Goal: Task Accomplishment & Management: Complete application form

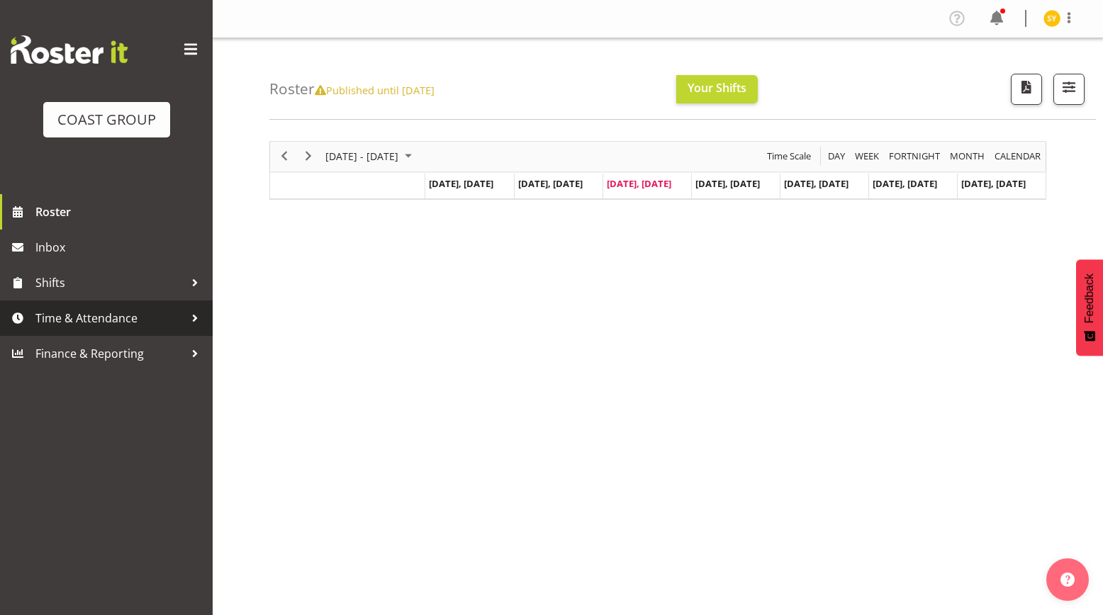
click at [108, 325] on span "Time & Attendance" at bounding box center [109, 318] width 149 height 21
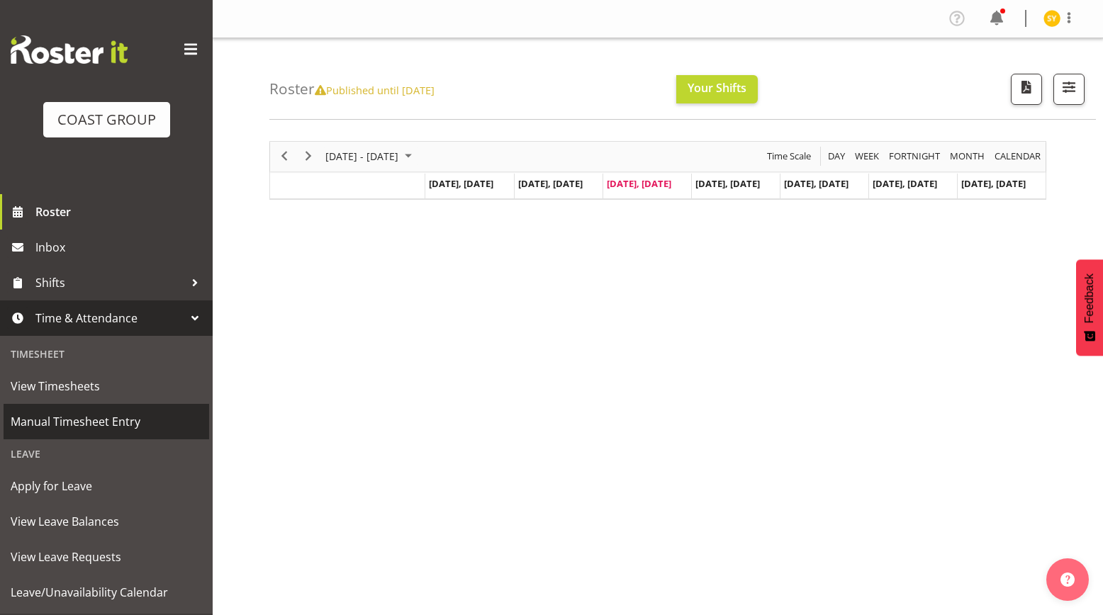
click at [67, 427] on span "Manual Timesheet Entry" at bounding box center [106, 421] width 191 height 21
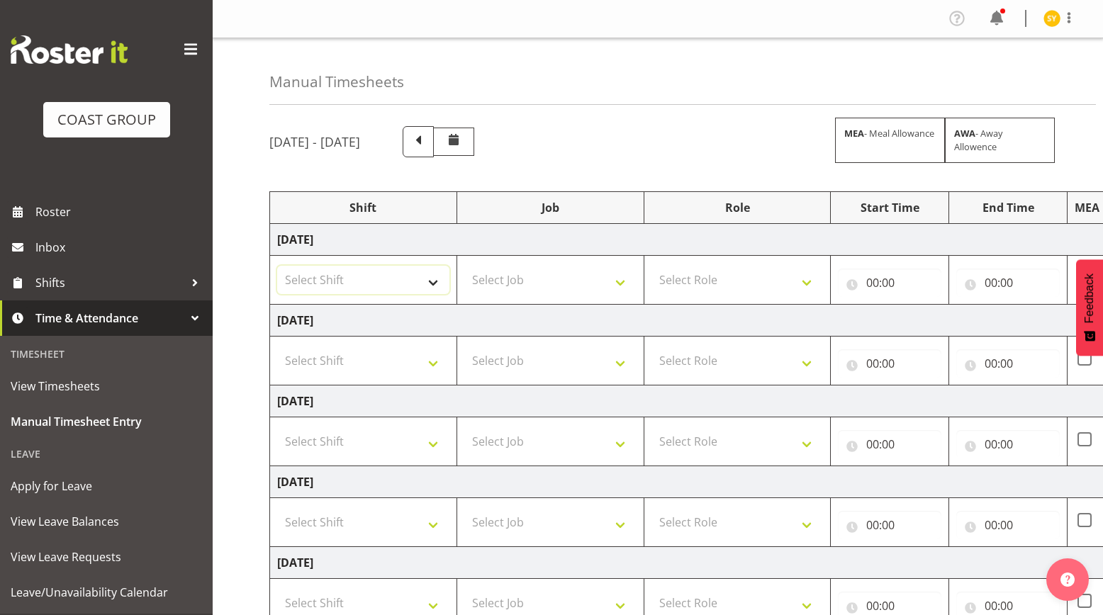
click at [403, 279] on select "Select Shift EHS AKL Warehouse/Office" at bounding box center [363, 280] width 172 height 28
select select "1083"
click at [277, 266] on select "Select Shift EHS AKL Warehouse/Office" at bounding box center [363, 280] width 172 height 28
click at [618, 281] on select "Select Job 1 Carlton Events 1 [PERSON_NAME][GEOGRAPHIC_DATA] 1 [PERSON_NAME][GE…" at bounding box center [550, 280] width 172 height 28
select select "69"
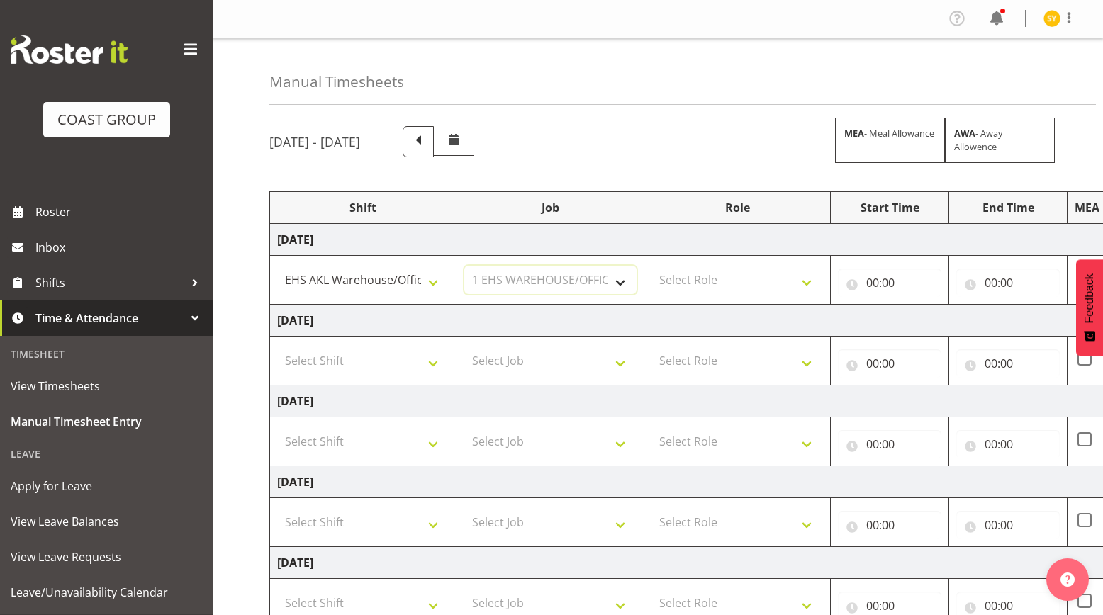
click at [464, 266] on select "Select Job 1 Carlton Events 1 [PERSON_NAME][GEOGRAPHIC_DATA] 1 [PERSON_NAME][GE…" at bounding box center [550, 280] width 172 height 28
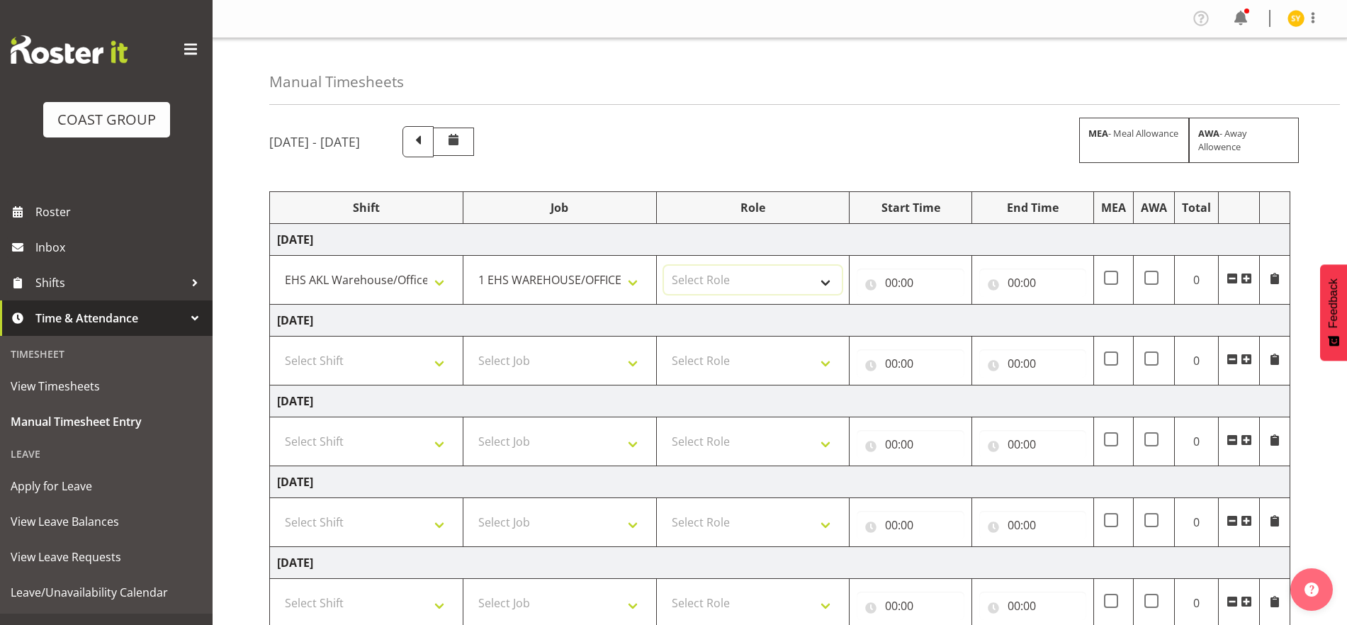
click at [831, 283] on select "Select Role ACCOUNTS" at bounding box center [753, 280] width 179 height 28
select select "204"
click at [664, 266] on select "Select Role ACCOUNTS" at bounding box center [753, 280] width 179 height 28
click at [911, 289] on input "00:00" at bounding box center [910, 283] width 107 height 28
click at [962, 322] on select "00 01 02 03 04 05 06 07 08 09 10 11 12 13 14 15 16 17 18 19 20 21 22 23" at bounding box center [954, 319] width 32 height 28
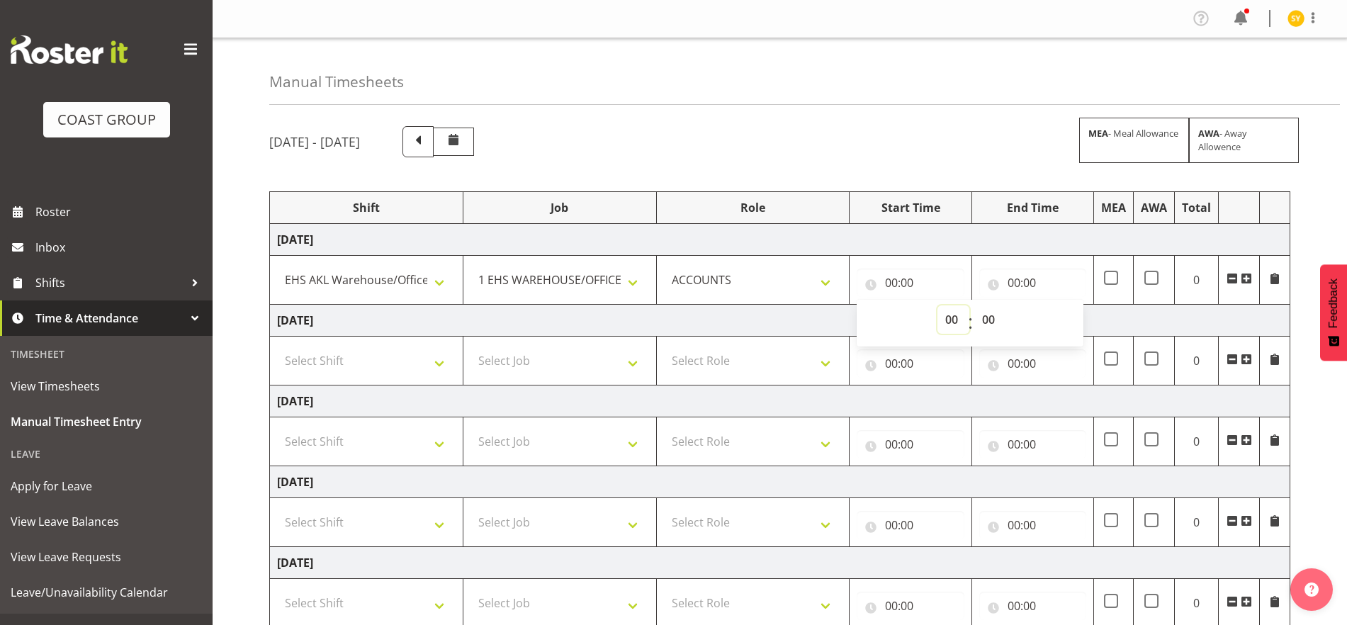
select select "9"
click at [938, 305] on select "00 01 02 03 04 05 06 07 08 09 10 11 12 13 14 15 16 17 18 19 20 21 22 23" at bounding box center [954, 319] width 32 height 28
type input "09:00"
click at [993, 320] on select "00 01 02 03 04 05 06 07 08 09 10 11 12 13 14 15 16 17 18 19 20 21 22 23 24 25 2…" at bounding box center [990, 319] width 32 height 28
select select "21"
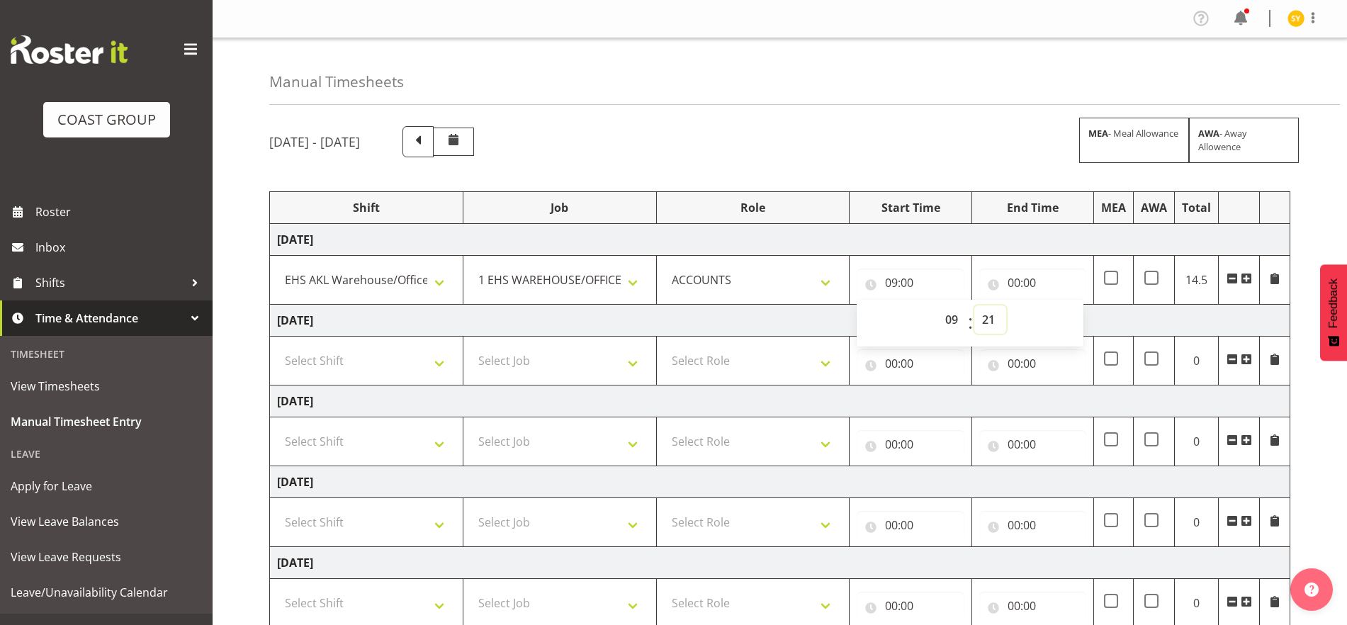
click at [974, 305] on select "00 01 02 03 04 05 06 07 08 09 10 11 12 13 14 15 16 17 18 19 20 21 22 23 24 25 2…" at bounding box center [990, 319] width 32 height 28
type input "09:21"
click at [1023, 288] on input "00:00" at bounding box center [1032, 283] width 107 height 28
click at [1075, 317] on select "00 01 02 03 04 05 06 07 08 09 10 11 12 13 14 15 16 17 18 19 20 21 22 23" at bounding box center [1076, 319] width 32 height 28
select select "14"
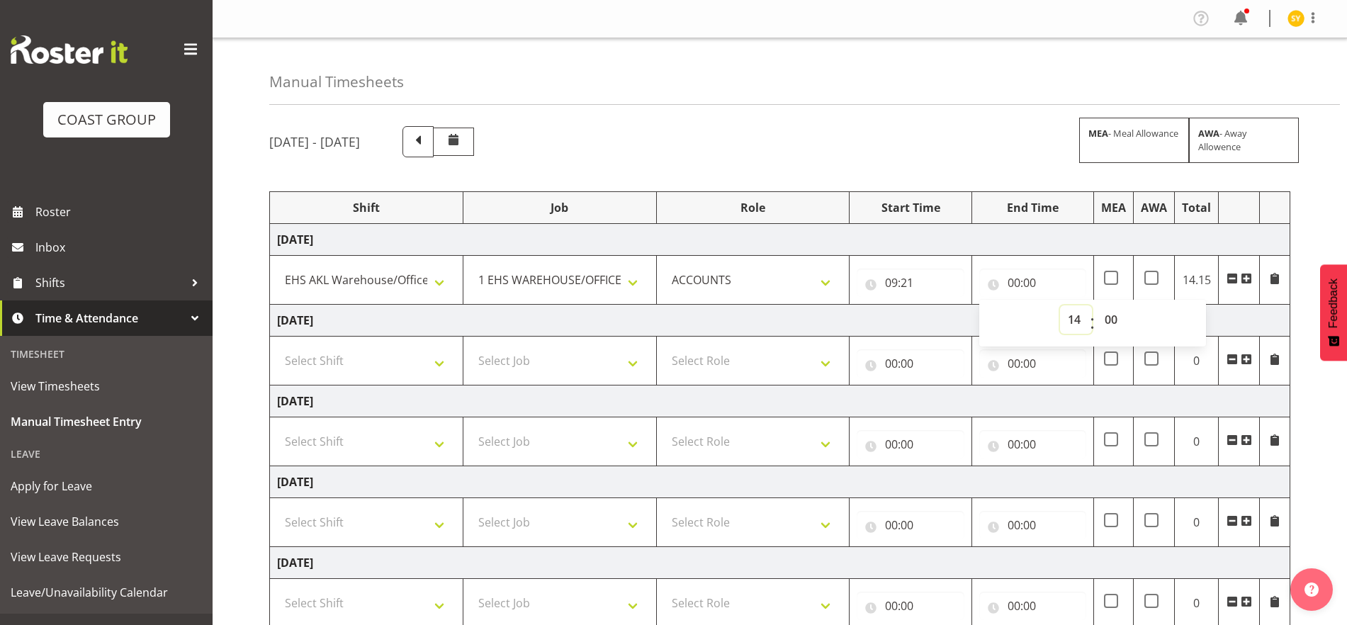
click at [1060, 305] on select "00 01 02 03 04 05 06 07 08 09 10 11 12 13 14 15 16 17 18 19 20 21 22 23" at bounding box center [1076, 319] width 32 height 28
type input "14:00"
click at [1102, 318] on select "00 01 02 03 04 05 06 07 08 09 10 11 12 13 14 15 16 17 18 19 20 21 22 23 24 25 2…" at bounding box center [1113, 319] width 32 height 28
select select "30"
click at [1097, 305] on select "00 01 02 03 04 05 06 07 08 09 10 11 12 13 14 15 16 17 18 19 20 21 22 23 24 25 2…" at bounding box center [1113, 319] width 32 height 28
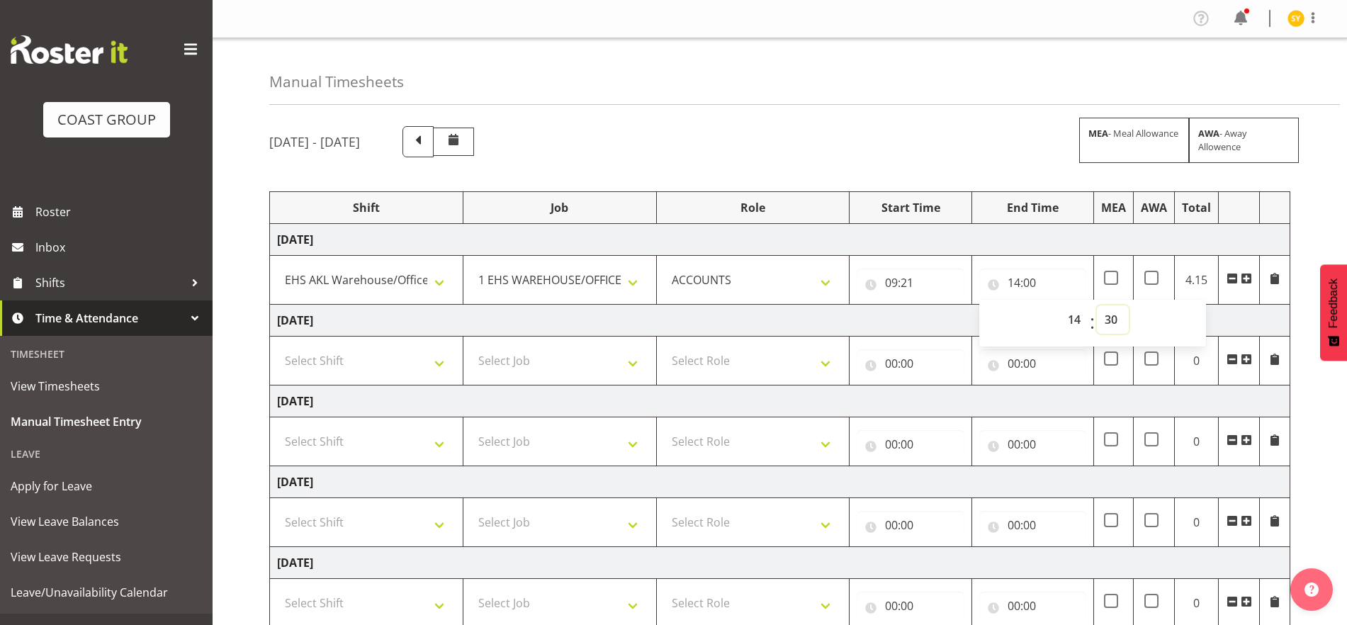
type input "14:30"
click at [1102, 277] on span at bounding box center [1246, 278] width 11 height 11
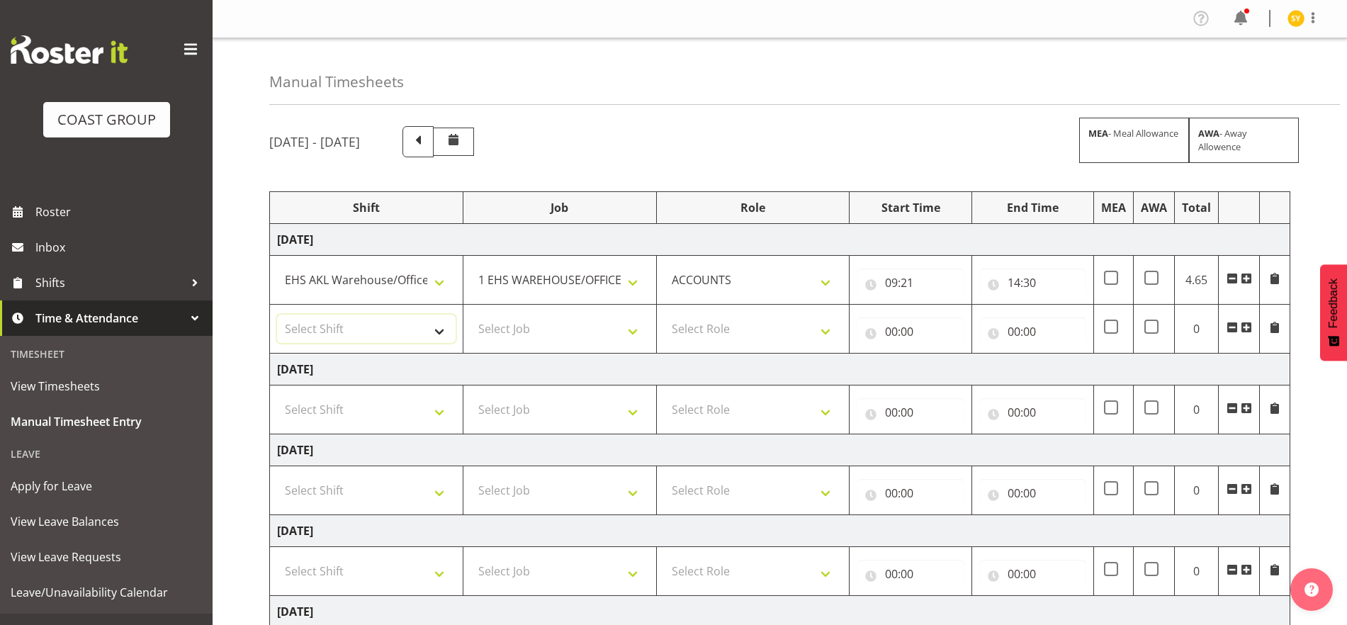
click at [438, 333] on select "Select Shift EHS AKL Warehouse/Office" at bounding box center [366, 329] width 179 height 28
select select "1083"
click at [277, 315] on select "Select Shift EHS AKL Warehouse/Office" at bounding box center [366, 329] width 179 height 28
click at [629, 328] on select "Select Job 1 Carlton Events 1 [PERSON_NAME][GEOGRAPHIC_DATA] 1 [PERSON_NAME][GE…" at bounding box center [560, 329] width 179 height 28
select select "69"
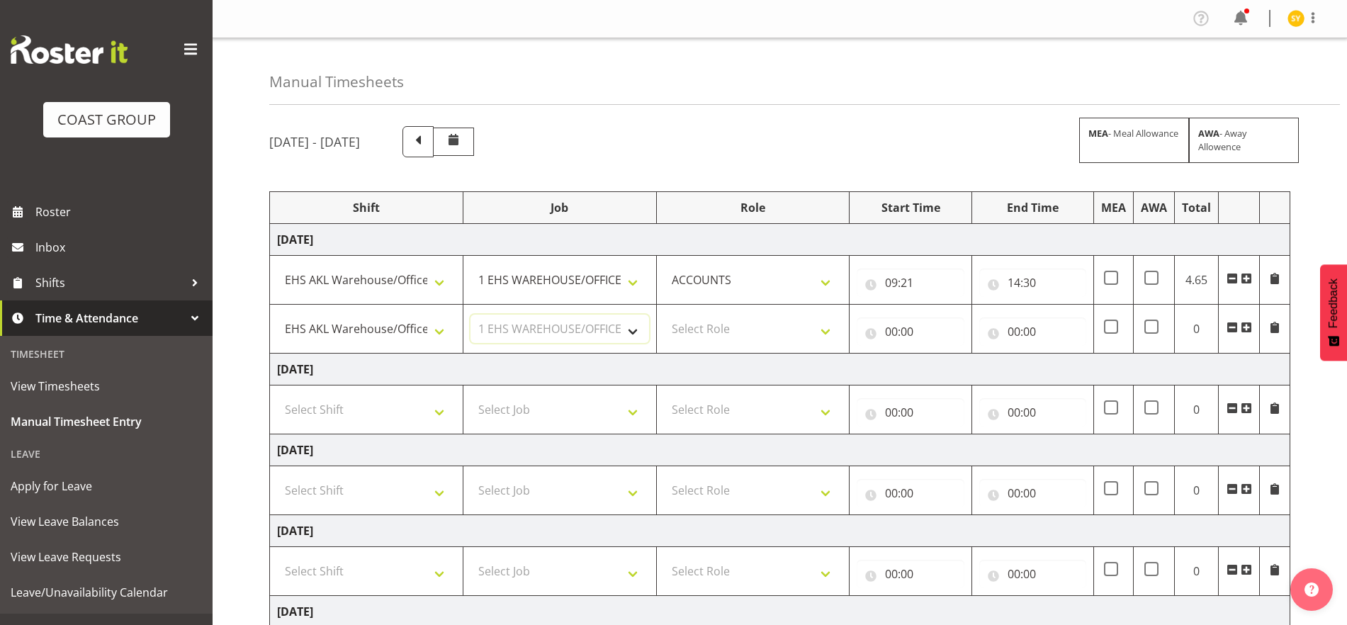
click at [471, 315] on select "Select Job 1 Carlton Events 1 [PERSON_NAME][GEOGRAPHIC_DATA] 1 [PERSON_NAME][GE…" at bounding box center [560, 329] width 179 height 28
click at [898, 274] on input "09:21" at bounding box center [910, 283] width 107 height 28
click at [992, 327] on select "00 01 02 03 04 05 06 07 08 09 10 11 12 13 14 15 16 17 18 19 20 21 22 23 24 25 2…" at bounding box center [990, 319] width 32 height 28
select select "30"
click at [974, 305] on select "00 01 02 03 04 05 06 07 08 09 10 11 12 13 14 15 16 17 18 19 20 21 22 23 24 25 2…" at bounding box center [990, 319] width 32 height 28
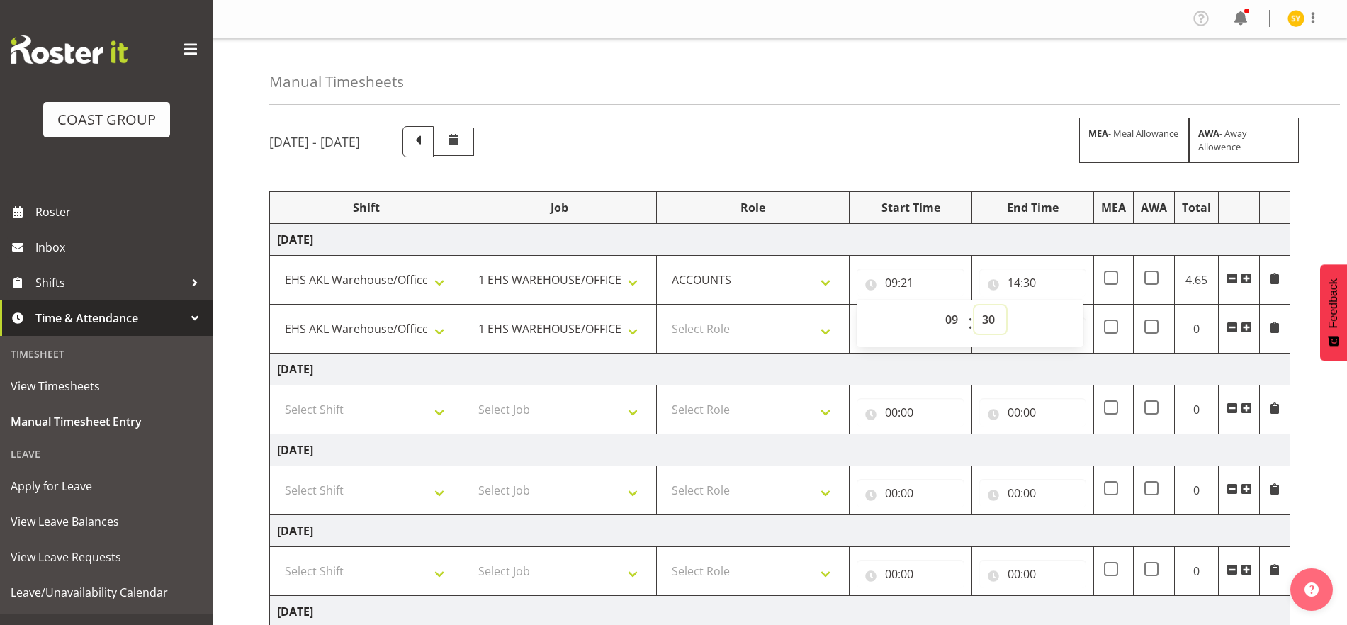
type input "09:30"
click at [748, 339] on select "Select Role ACCOUNTS" at bounding box center [753, 329] width 179 height 28
select select "204"
click at [664, 315] on select "Select Role ACCOUNTS" at bounding box center [753, 329] width 179 height 28
click at [918, 338] on input "00:00" at bounding box center [910, 331] width 107 height 28
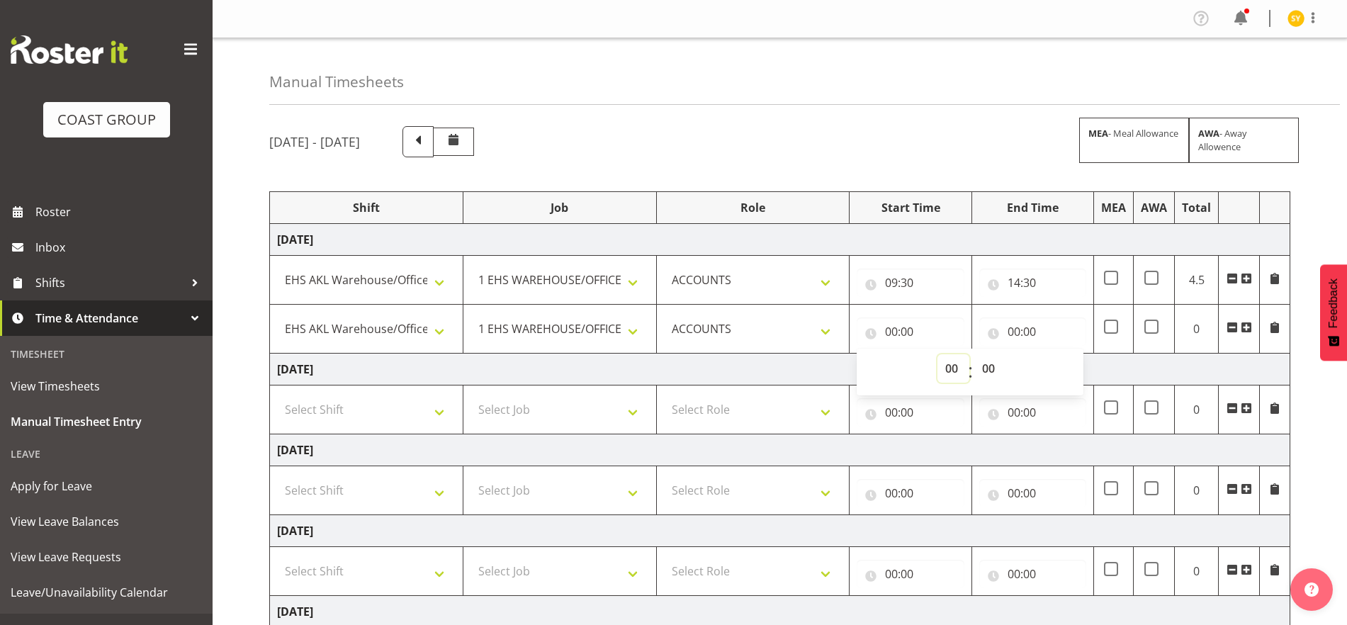
click at [946, 362] on select "00 01 02 03 04 05 06 07 08 09 10 11 12 13 14 15 16 17 18 19 20 21 22 23" at bounding box center [954, 368] width 32 height 28
select select "16"
click at [938, 354] on select "00 01 02 03 04 05 06 07 08 09 10 11 12 13 14 15 16 17 18 19 20 21 22 23" at bounding box center [954, 368] width 32 height 28
type input "16:00"
click at [1013, 332] on input "00:00" at bounding box center [1032, 331] width 107 height 28
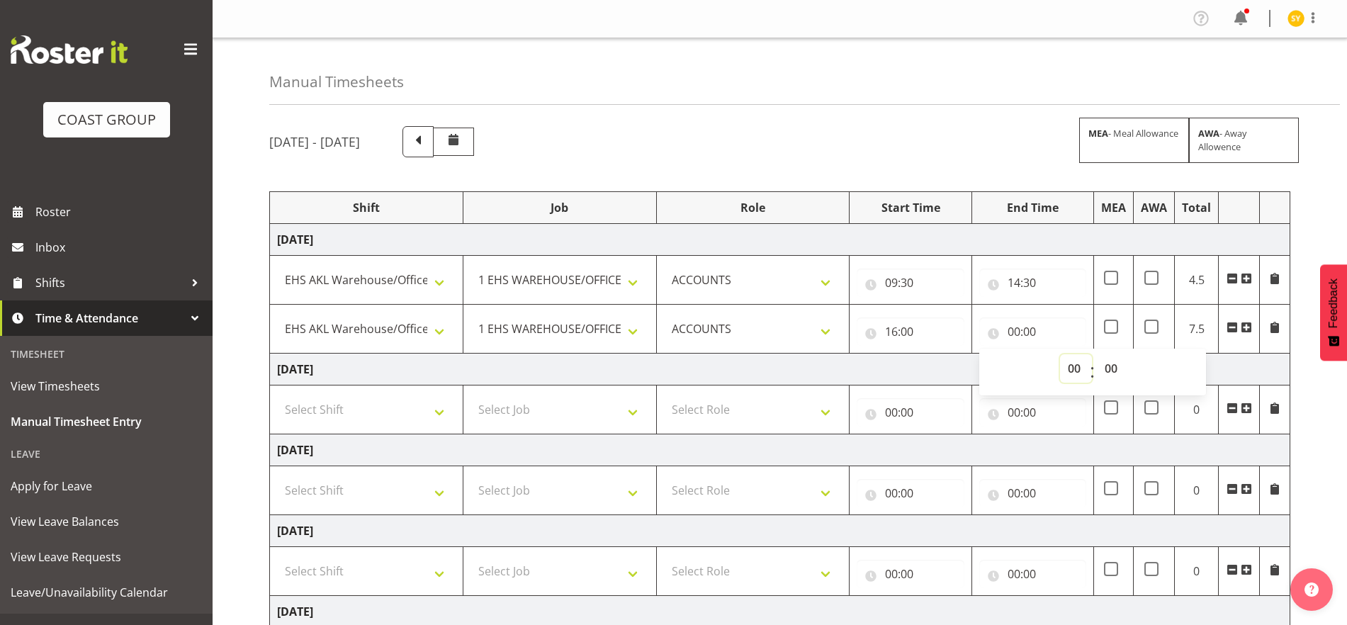
click at [1079, 370] on select "00 01 02 03 04 05 06 07 08 09 10 11 12 13 14 15 16 17 18 19 20 21 22 23" at bounding box center [1076, 368] width 32 height 28
select select "19"
click at [1060, 354] on select "00 01 02 03 04 05 06 07 08 09 10 11 12 13 14 15 16 17 18 19 20 21 22 23" at bounding box center [1076, 368] width 32 height 28
type input "19:00"
click at [1102, 358] on td "[DATE]" at bounding box center [780, 370] width 1020 height 32
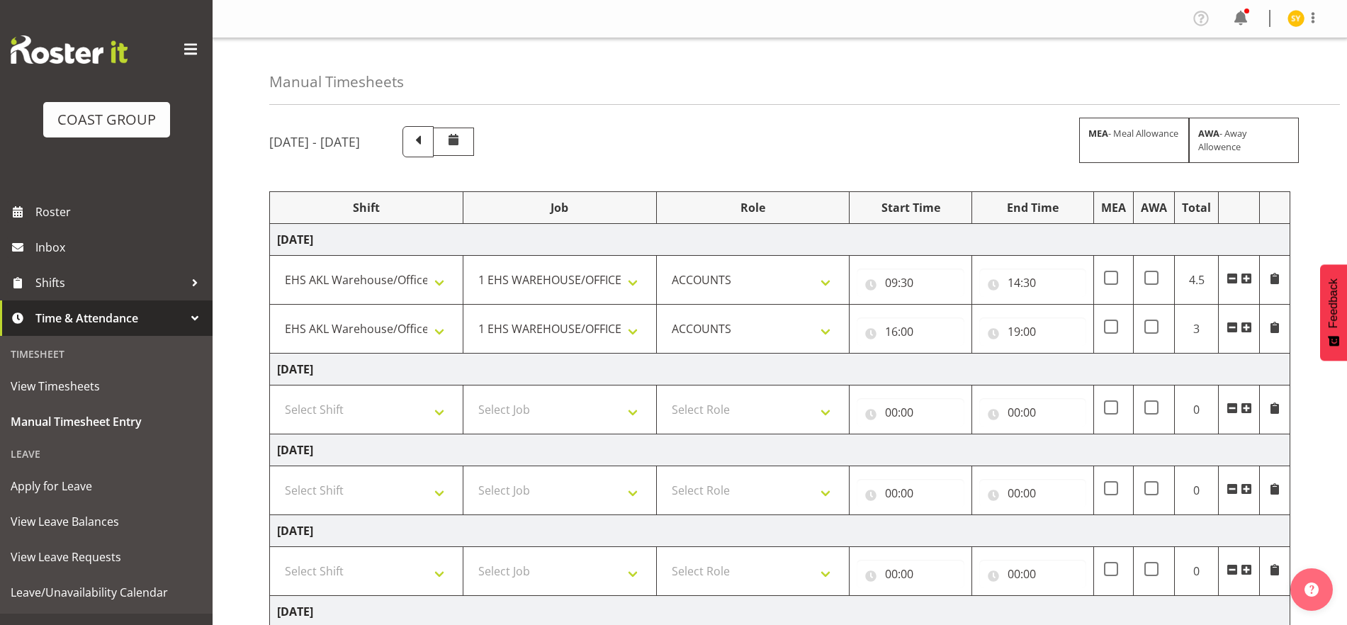
scroll to position [89, 0]
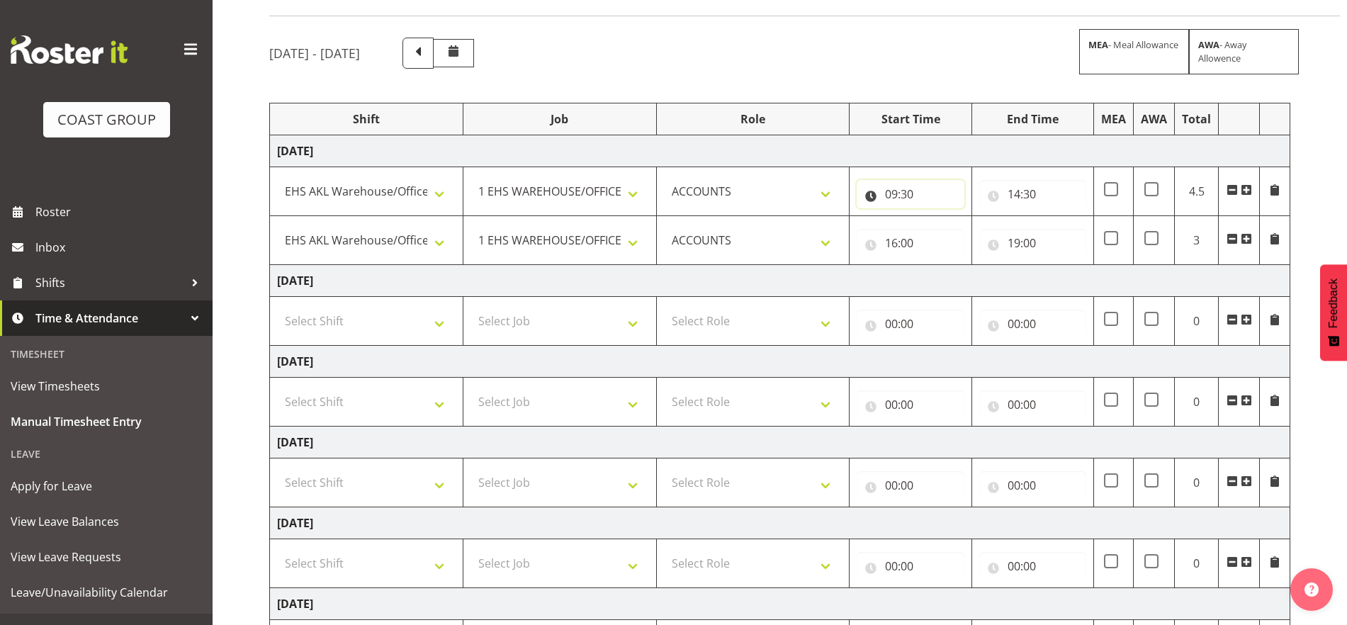
click at [904, 203] on input "09:30" at bounding box center [910, 194] width 107 height 28
click at [986, 231] on select "00 01 02 03 04 05 06 07 08 09 10 11 12 13 14 15 16 17 18 19 20 21 22 23 24 25 2…" at bounding box center [990, 231] width 32 height 28
select select "15"
click at [974, 217] on select "00 01 02 03 04 05 06 07 08 09 10 11 12 13 14 15 16 17 18 19 20 21 22 23 24 25 2…" at bounding box center [990, 231] width 32 height 28
type input "09:15"
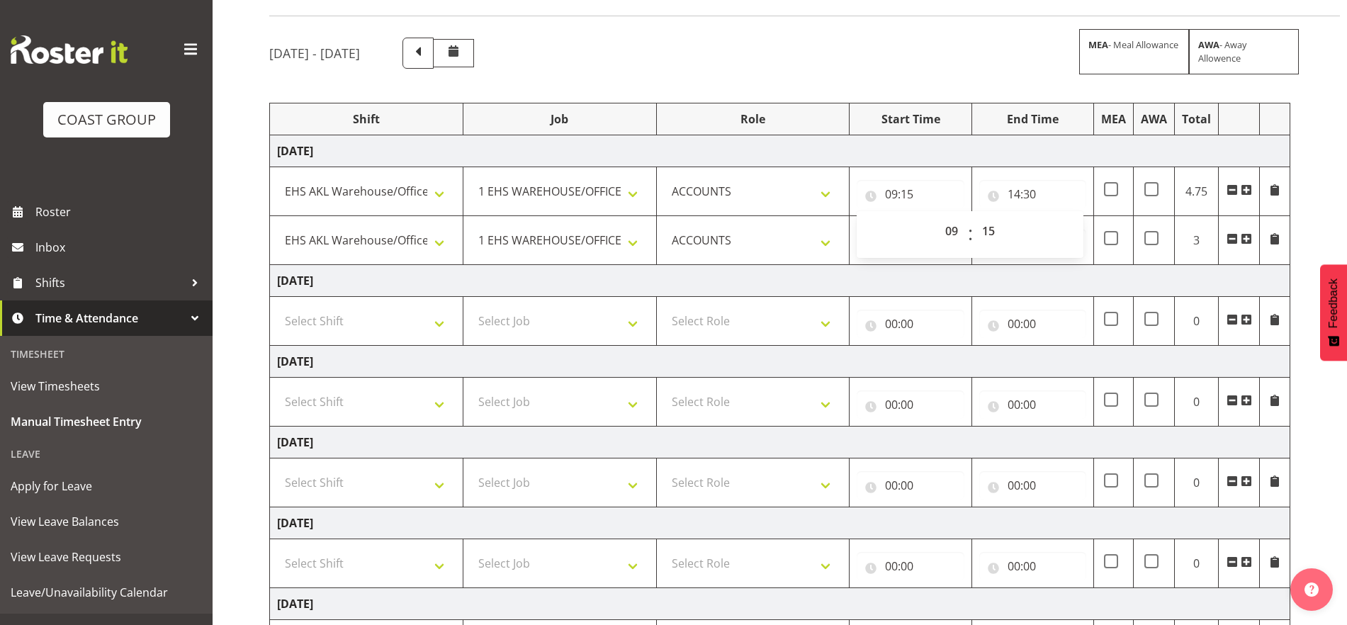
click at [1102, 280] on td "[DATE]" at bounding box center [780, 281] width 1020 height 32
click at [913, 240] on input "16:00" at bounding box center [910, 243] width 107 height 28
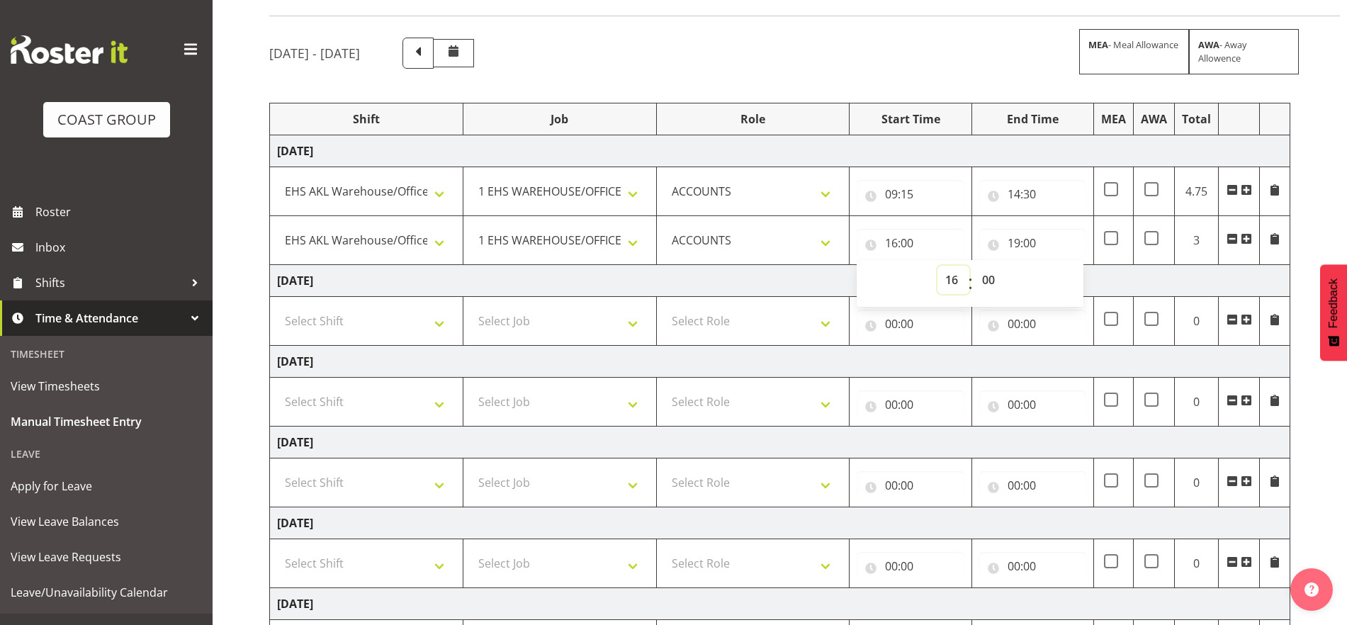
click at [954, 282] on select "00 01 02 03 04 05 06 07 08 09 10 11 12 13 14 15 16 17 18 19 20 21 22 23" at bounding box center [954, 280] width 32 height 28
select select "15"
click at [938, 266] on select "00 01 02 03 04 05 06 07 08 09 10 11 12 13 14 15 16 17 18 19 20 21 22 23" at bounding box center [954, 280] width 32 height 28
type input "15:00"
click at [989, 277] on select "00 01 02 03 04 05 06 07 08 09 10 11 12 13 14 15 16 17 18 19 20 21 22 23 24 25 2…" at bounding box center [990, 280] width 32 height 28
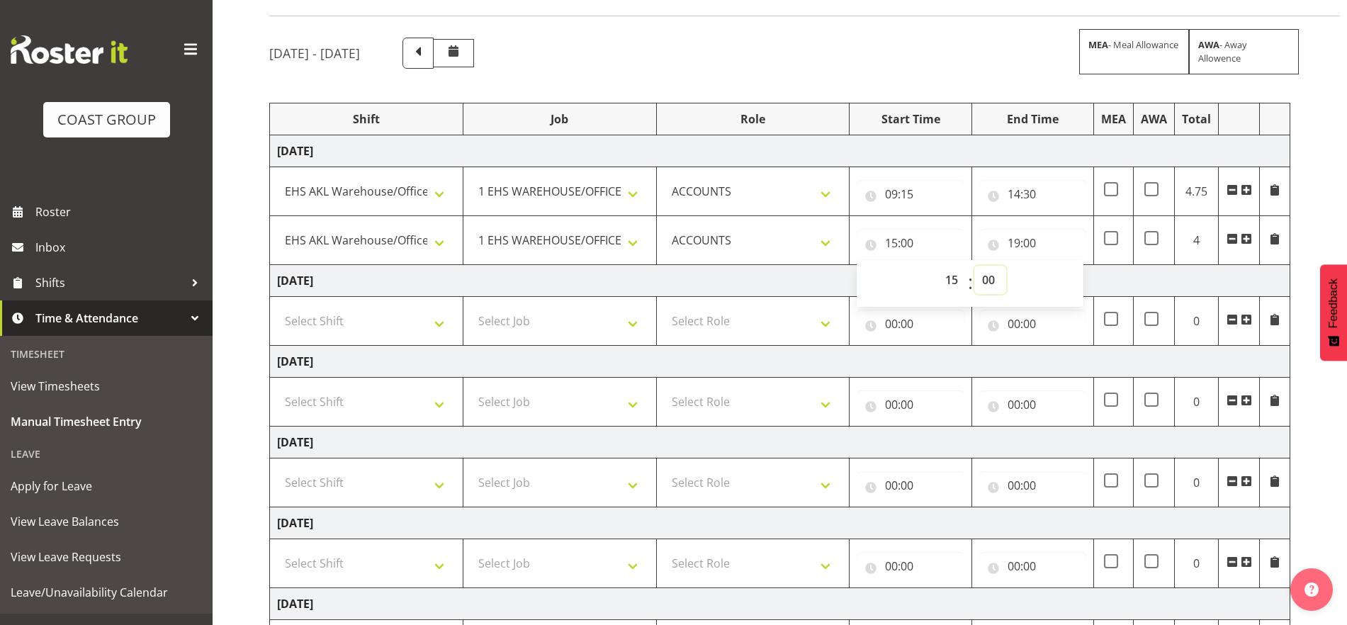
select select "45"
click at [974, 266] on select "00 01 02 03 04 05 06 07 08 09 10 11 12 13 14 15 16 17 18 19 20 21 22 23 24 25 2…" at bounding box center [990, 280] width 32 height 28
type input "15:45"
click at [1102, 276] on td "[DATE]" at bounding box center [780, 281] width 1020 height 32
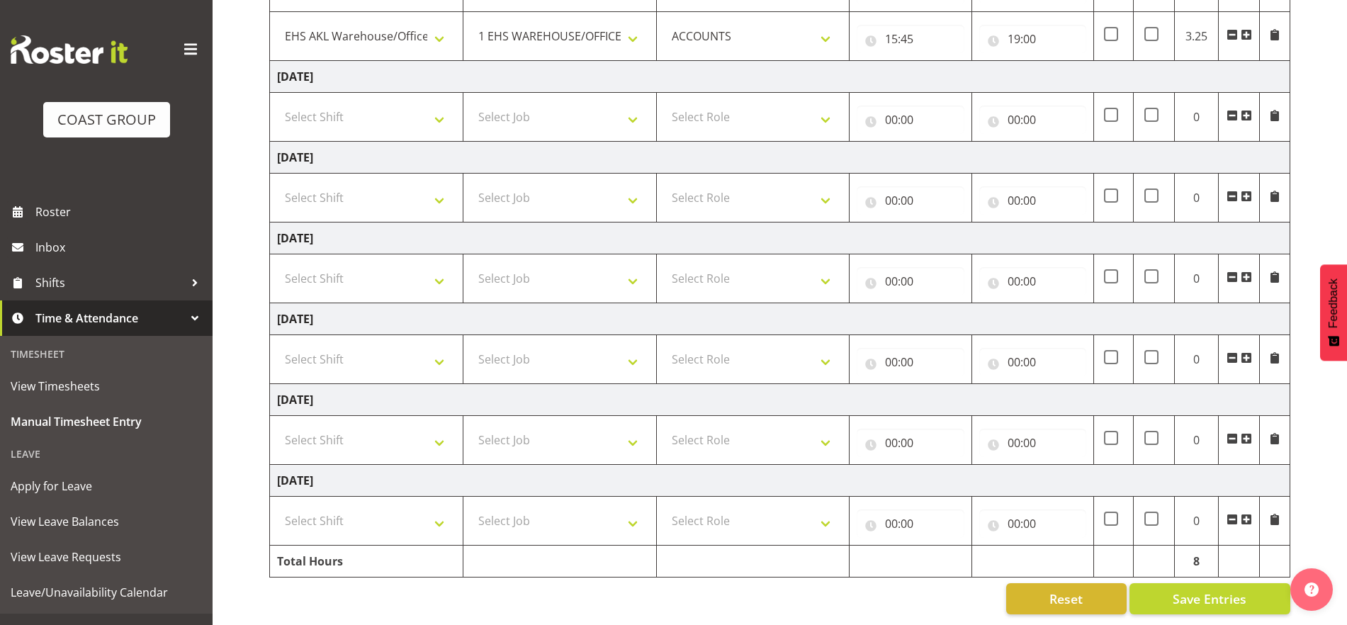
scroll to position [306, 0]
click at [1102, 590] on span "Save Entries" at bounding box center [1210, 599] width 74 height 18
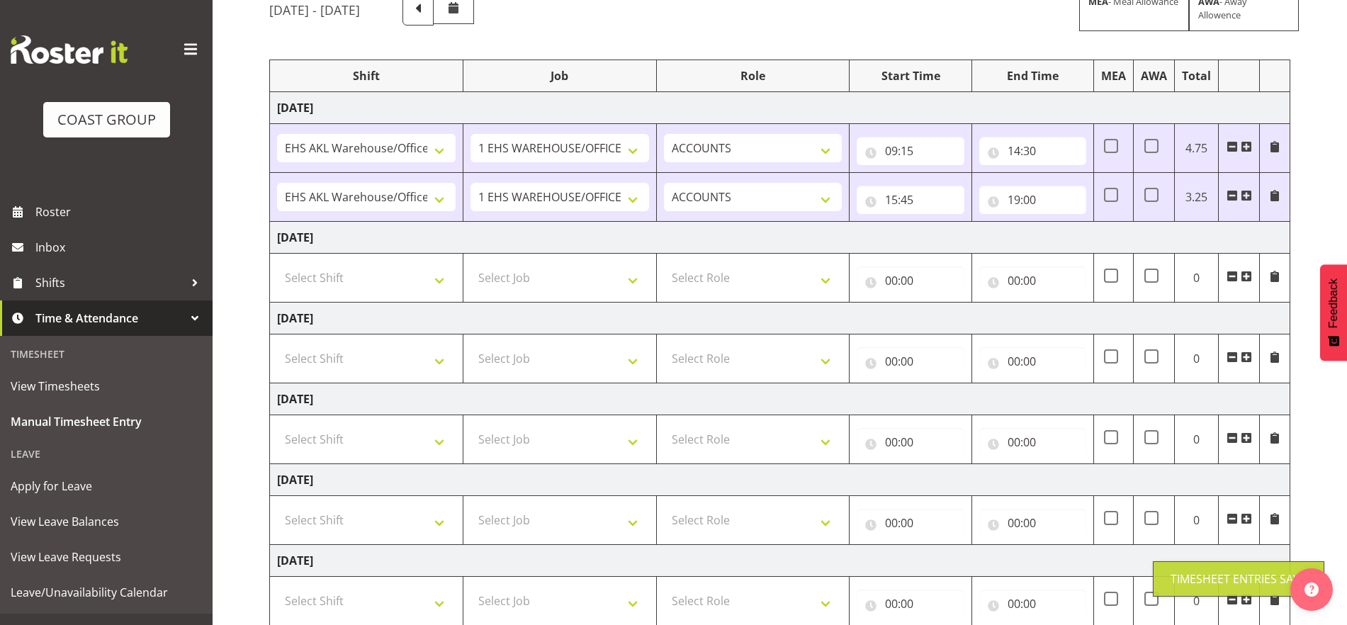
scroll to position [129, 0]
click at [419, 288] on select "Select Shift EHS AKL Warehouse/Office" at bounding box center [366, 280] width 179 height 28
select select "1083"
click at [277, 266] on select "Select Shift EHS AKL Warehouse/Office" at bounding box center [366, 280] width 179 height 28
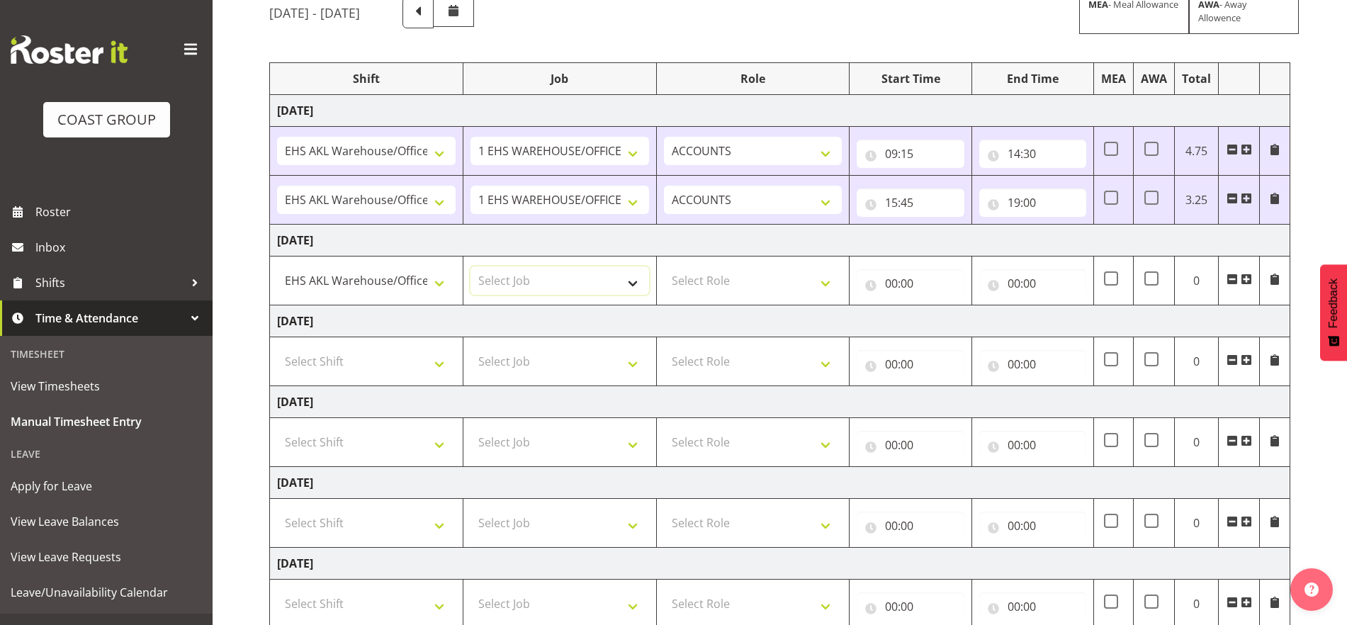
click at [600, 286] on select "Select Job 1 Carlton Events 1 [PERSON_NAME][GEOGRAPHIC_DATA] 1 [PERSON_NAME][GE…" at bounding box center [560, 280] width 179 height 28
select select "69"
click at [471, 266] on select "Select Job 1 Carlton Events 1 [PERSON_NAME][GEOGRAPHIC_DATA] 1 [PERSON_NAME][GE…" at bounding box center [560, 280] width 179 height 28
click at [831, 280] on select "Select Role ACCOUNTS" at bounding box center [753, 280] width 179 height 28
select select "204"
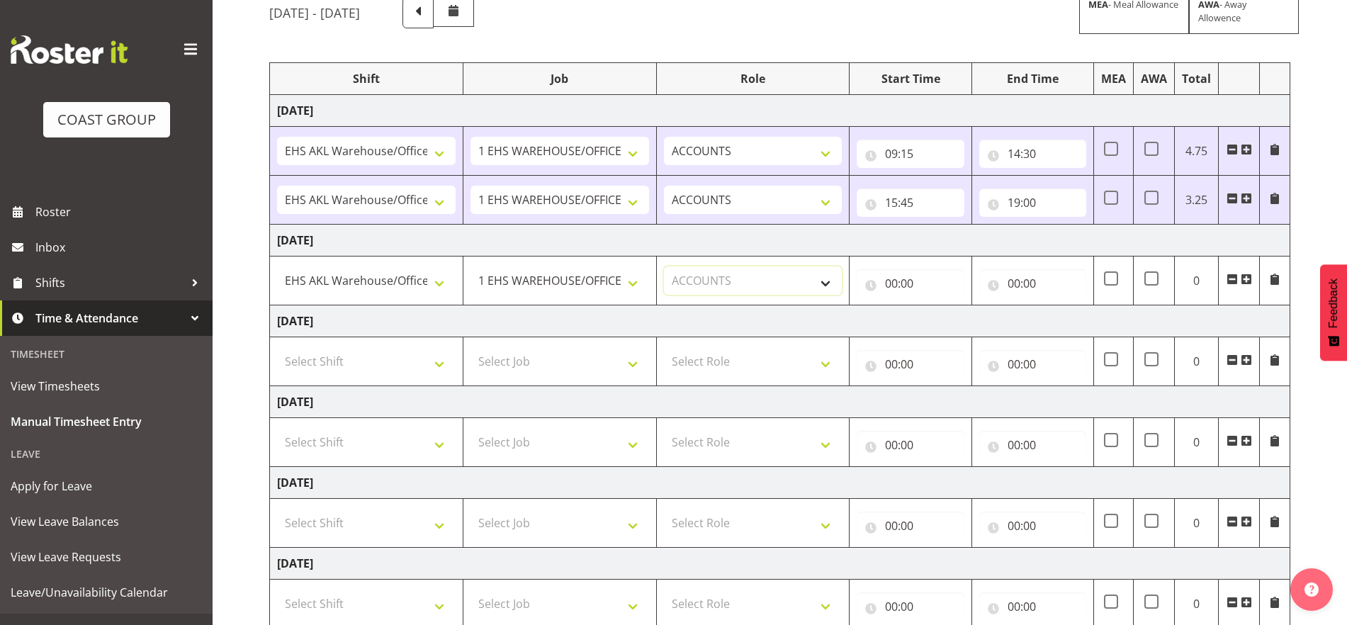
click at [664, 266] on select "Select Role ACCOUNTS" at bounding box center [753, 280] width 179 height 28
click at [916, 293] on input "00:00" at bounding box center [910, 283] width 107 height 28
click at [945, 316] on select "00 01 02 03 04 05 06 07 08 09 10 11 12 13 14 15 16 17 18 19 20 21 22 23" at bounding box center [954, 320] width 32 height 28
select select "8"
click at [938, 306] on select "00 01 02 03 04 05 06 07 08 09 10 11 12 13 14 15 16 17 18 19 20 21 22 23" at bounding box center [954, 320] width 32 height 28
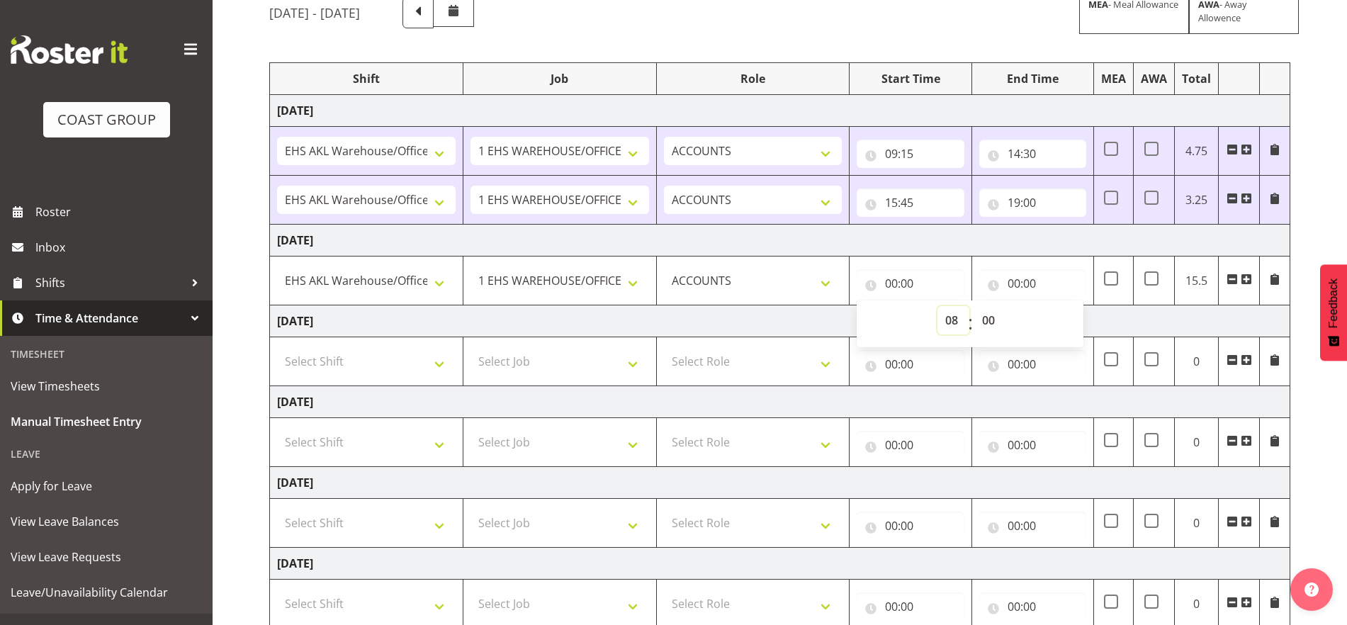
type input "08:00"
click at [989, 316] on select "00 01 02 03 04 05 06 07 08 09 10 11 12 13 14 15 16 17 18 19 20 21 22 23 24 25 2…" at bounding box center [990, 320] width 32 height 28
select select "30"
click at [974, 306] on select "00 01 02 03 04 05 06 07 08 09 10 11 12 13 14 15 16 17 18 19 20 21 22 23 24 25 2…" at bounding box center [990, 320] width 32 height 28
type input "08:30"
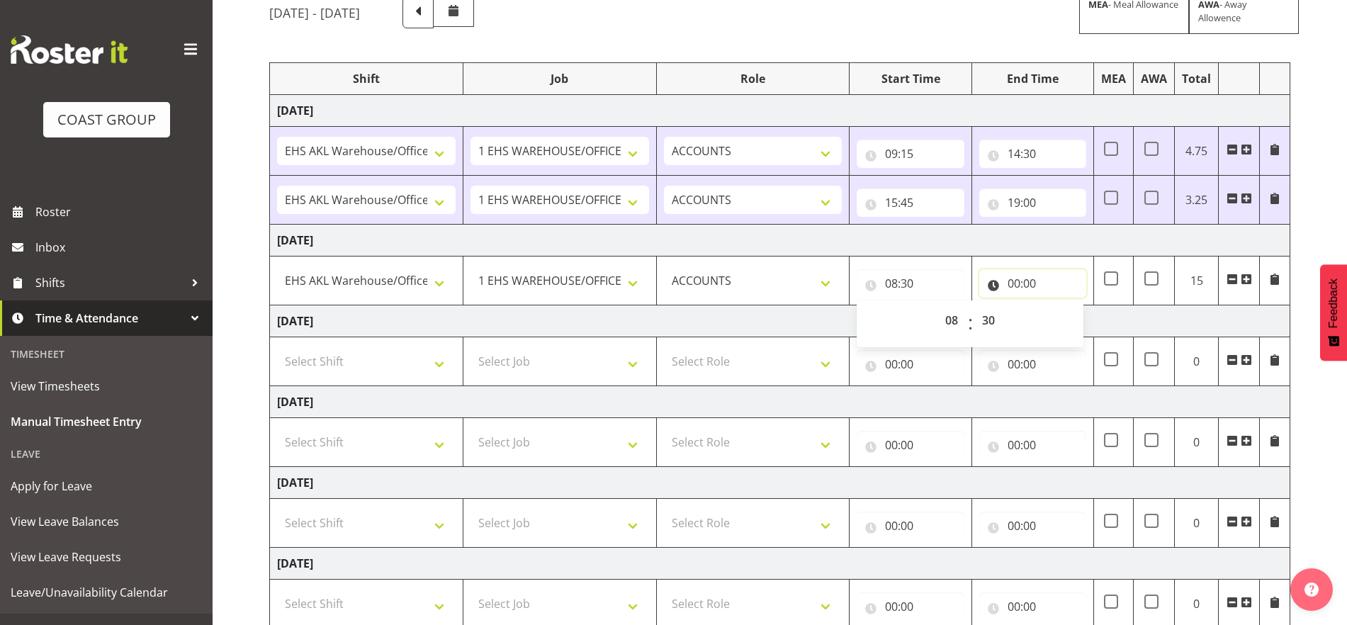
click at [1026, 284] on input "00:00" at bounding box center [1032, 283] width 107 height 28
click at [1073, 313] on select "00 01 02 03 04 05 06 07 08 09 10 11 12 13 14 15 16 17 18 19 20 21 22 23" at bounding box center [1076, 320] width 32 height 28
select select "17"
click at [1060, 306] on select "00 01 02 03 04 05 06 07 08 09 10 11 12 13 14 15 16 17 18 19 20 21 22 23" at bounding box center [1076, 320] width 32 height 28
type input "17:00"
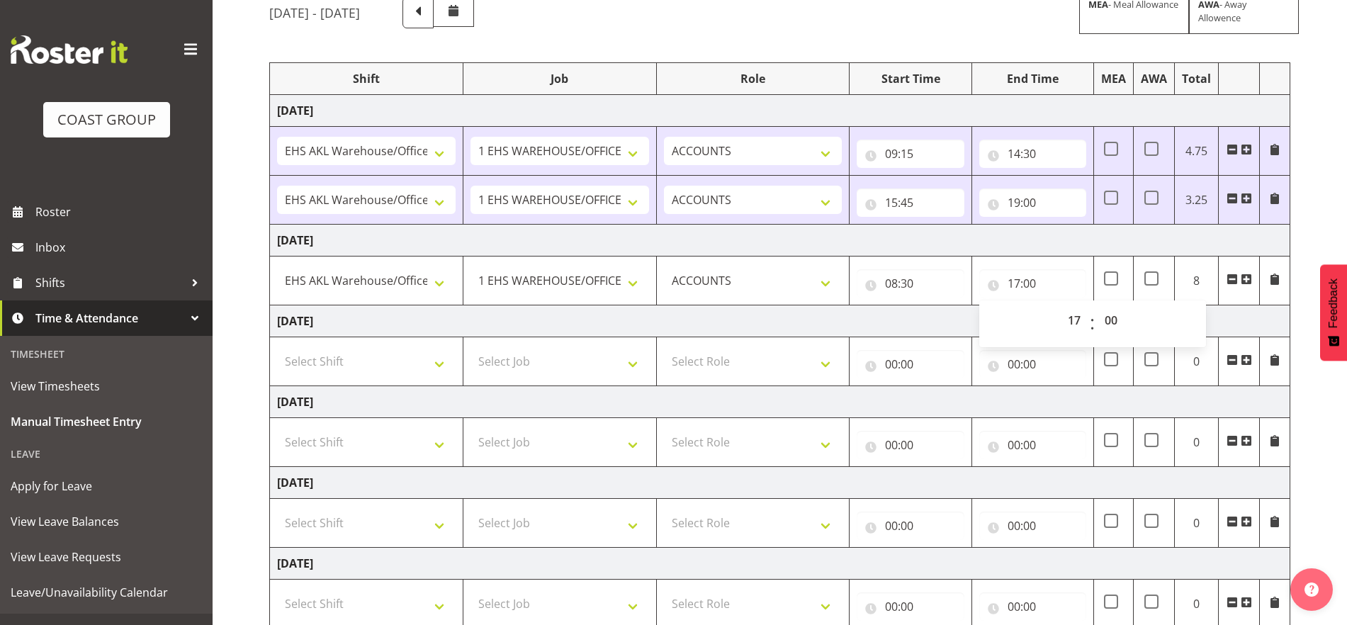
click at [1102, 320] on td "[DATE]" at bounding box center [780, 321] width 1020 height 32
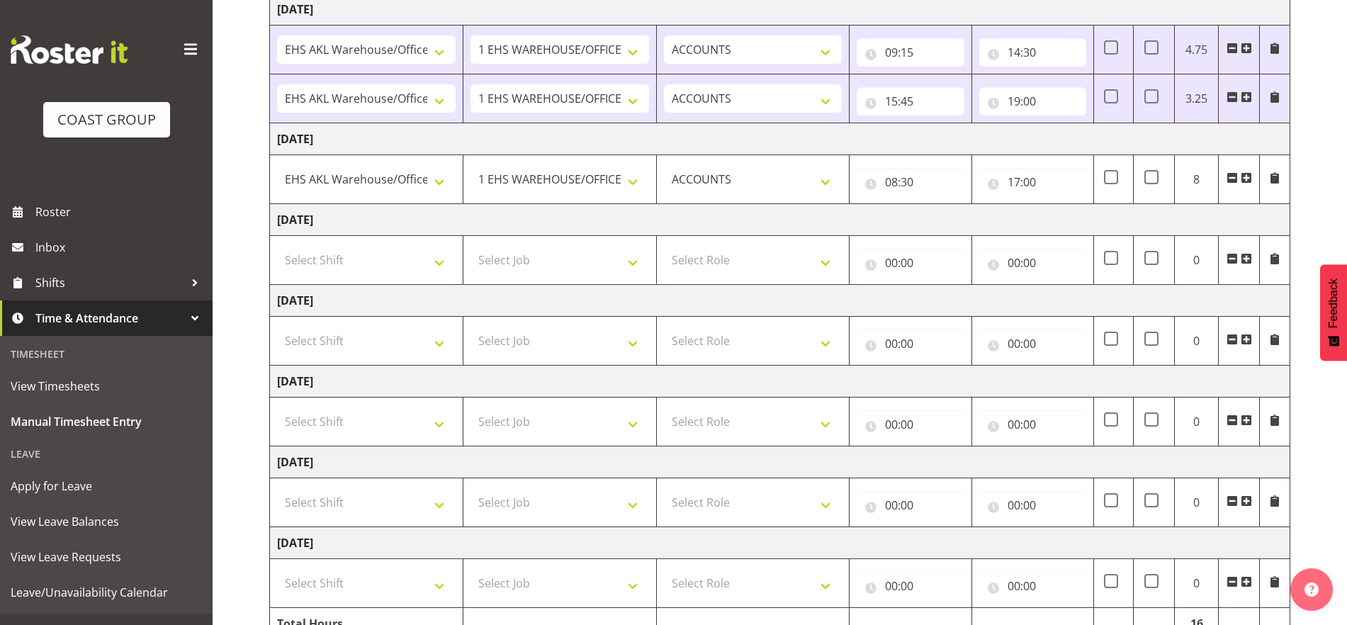
scroll to position [306, 0]
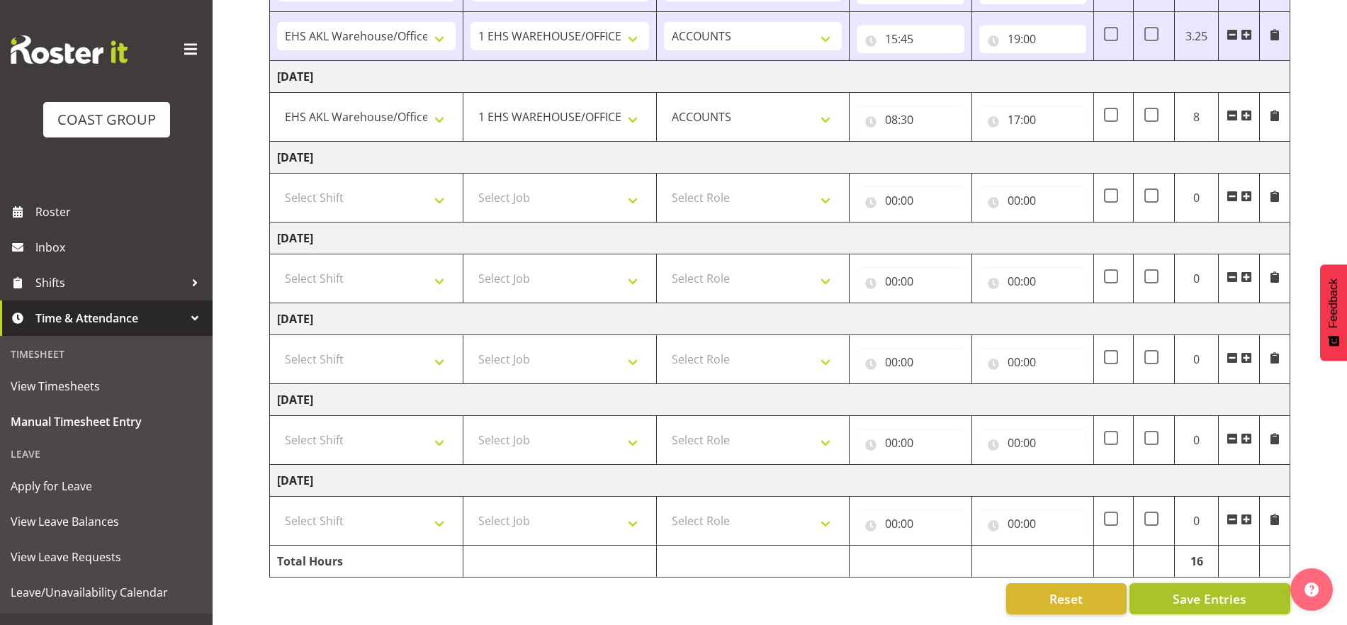
click at [1102, 594] on span "Save Entries" at bounding box center [1210, 599] width 74 height 18
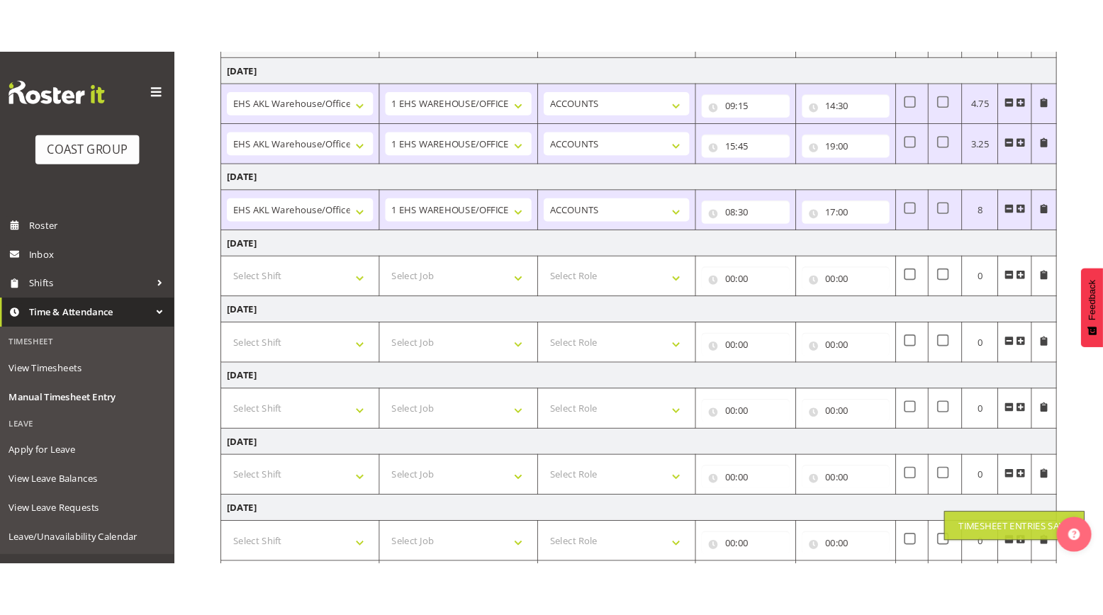
scroll to position [40, 0]
